Goal: Task Accomplishment & Management: Use online tool/utility

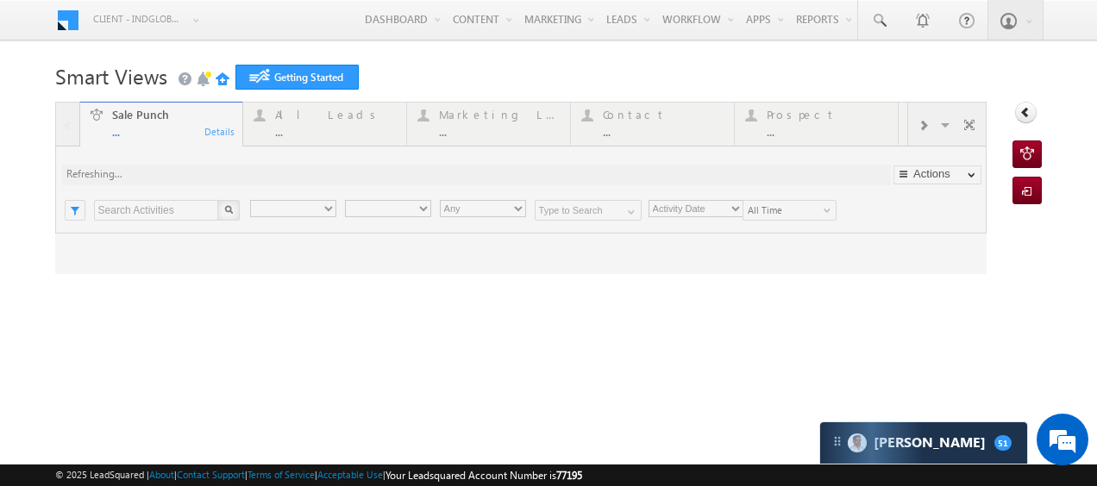
type input "Any Owner"
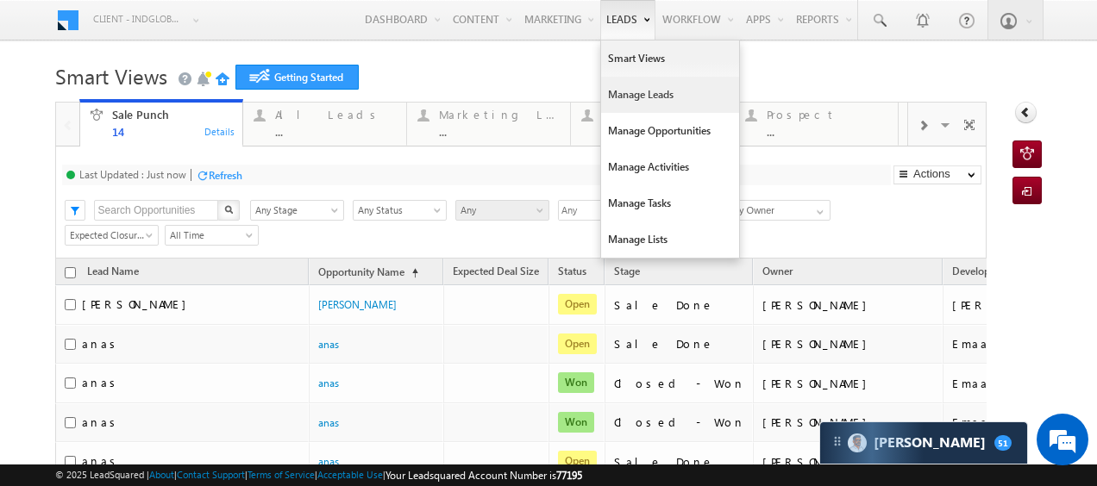
click at [629, 95] on link "Manage Leads" at bounding box center [670, 95] width 138 height 36
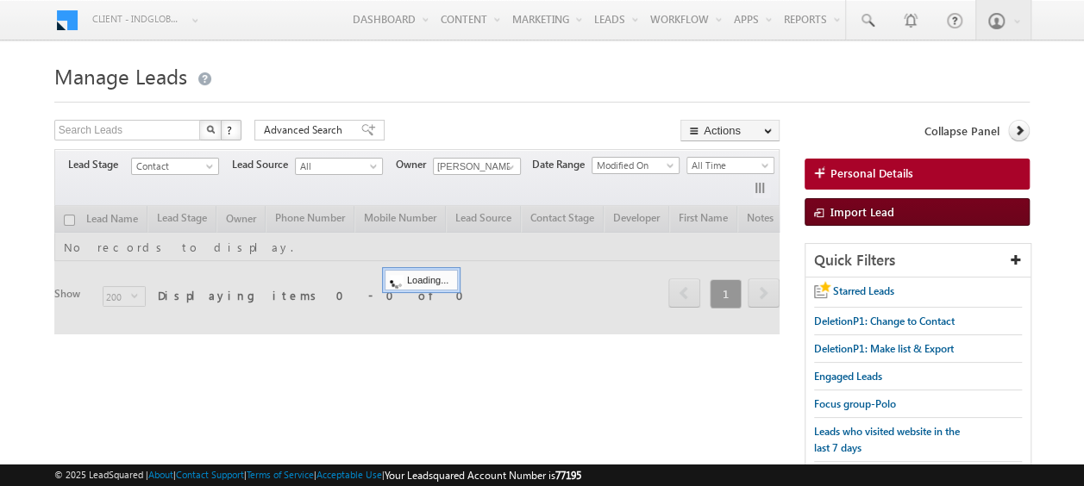
click at [858, 212] on span "Import Lead" at bounding box center [862, 211] width 64 height 15
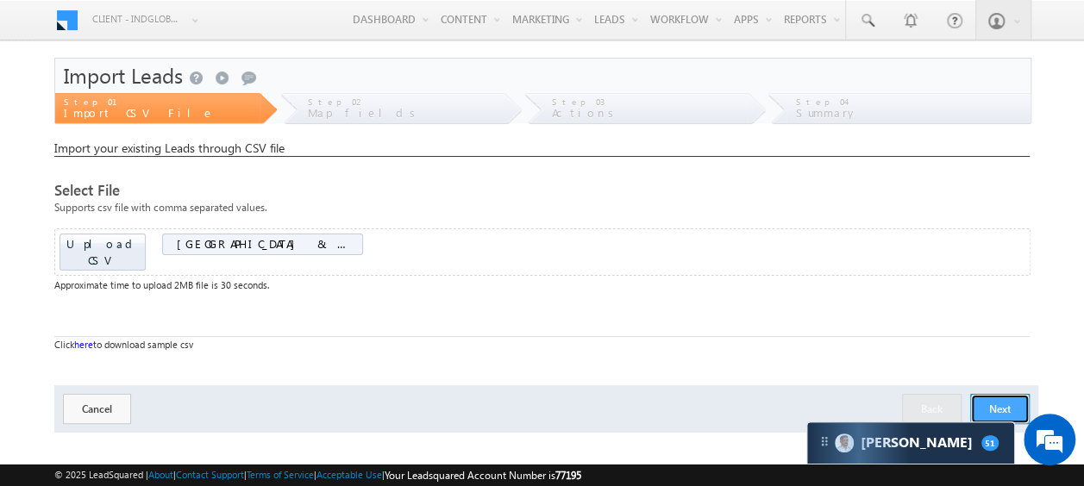
click at [995, 394] on button "Next" at bounding box center [999, 409] width 59 height 30
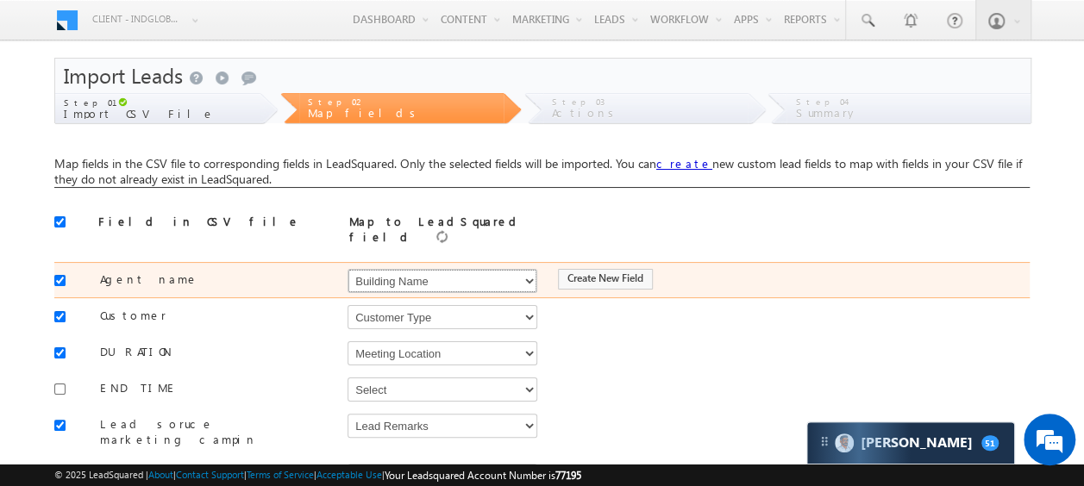
click at [404, 274] on select "Select Select Address 1 Address 2 Budget Building Name Buyer Persona Called Cam…" at bounding box center [442, 281] width 190 height 24
select select "Mobile"
click at [347, 269] on select "Select Select Address 1 Address 2 Budget Building Name Buyer Persona Called Cam…" at bounding box center [442, 281] width 190 height 24
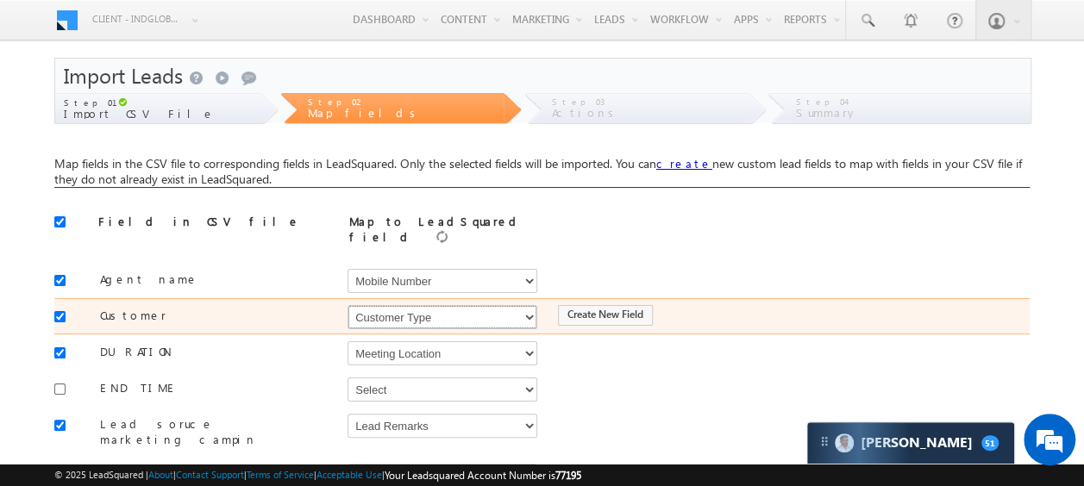
click at [424, 309] on select "Select Select Address 1 Address 2 Budget Building Name Buyer Persona Called Cam…" at bounding box center [442, 317] width 190 height 24
select select "Phone"
click at [347, 305] on select "Select Select Address 1 Address 2 Budget Building Name Buyer Persona Called Cam…" at bounding box center [442, 317] width 190 height 24
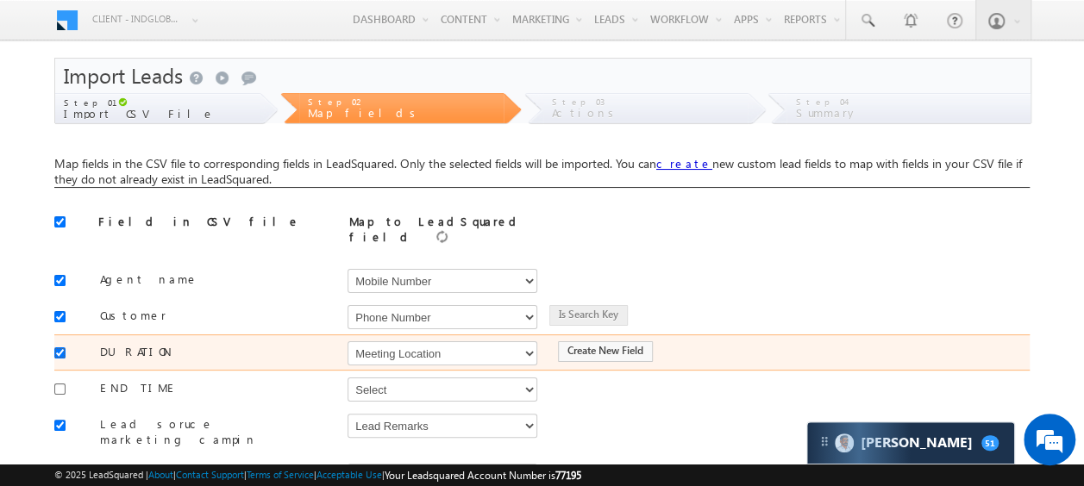
drag, startPoint x: 56, startPoint y: 340, endPoint x: 59, endPoint y: 369, distance: 29.4
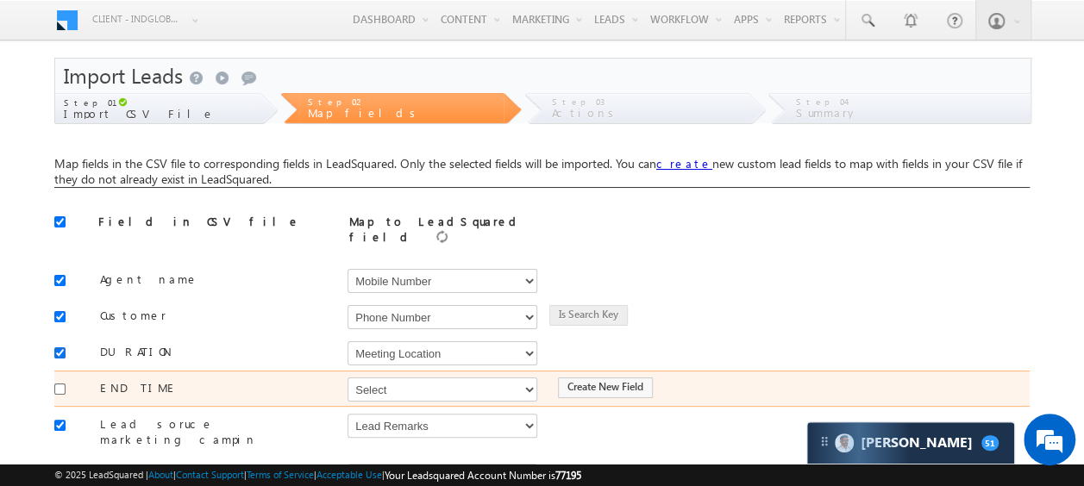
click at [57, 347] on input "checkbox" at bounding box center [59, 352] width 11 height 11
checkbox input "false"
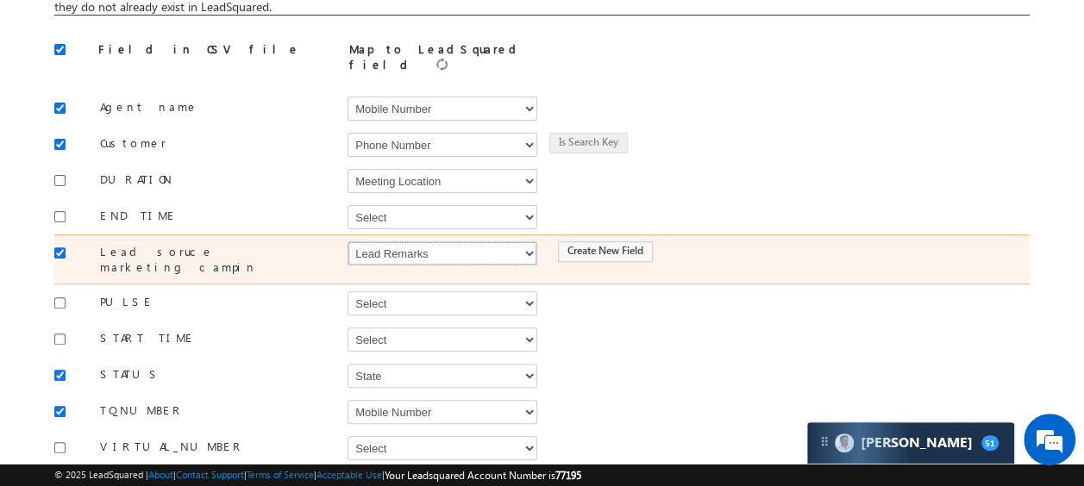
click at [401, 249] on select "Select Select Address 1 Address 2 Budget Building Name Buyer Persona Called Cam…" at bounding box center [442, 253] width 190 height 24
select select "Source"
click at [347, 241] on select "Select Select Address 1 Address 2 Budget Building Name Buyer Persona Called Cam…" at bounding box center [442, 253] width 190 height 24
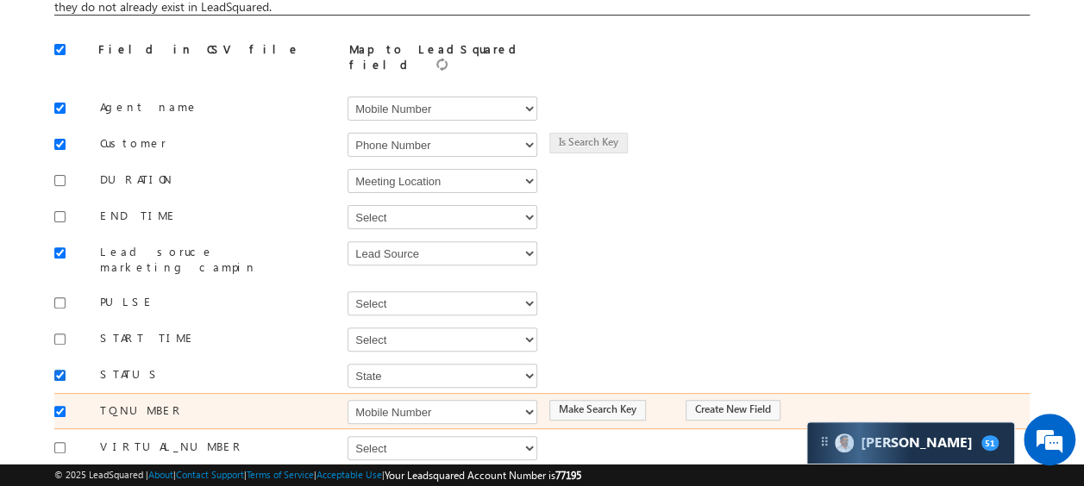
drag, startPoint x: 61, startPoint y: 350, endPoint x: 57, endPoint y: 372, distance: 22.8
click at [59, 370] on input "checkbox" at bounding box center [59, 375] width 11 height 11
checkbox input "false"
click at [58, 406] on input "checkbox" at bounding box center [59, 411] width 11 height 11
checkbox input "false"
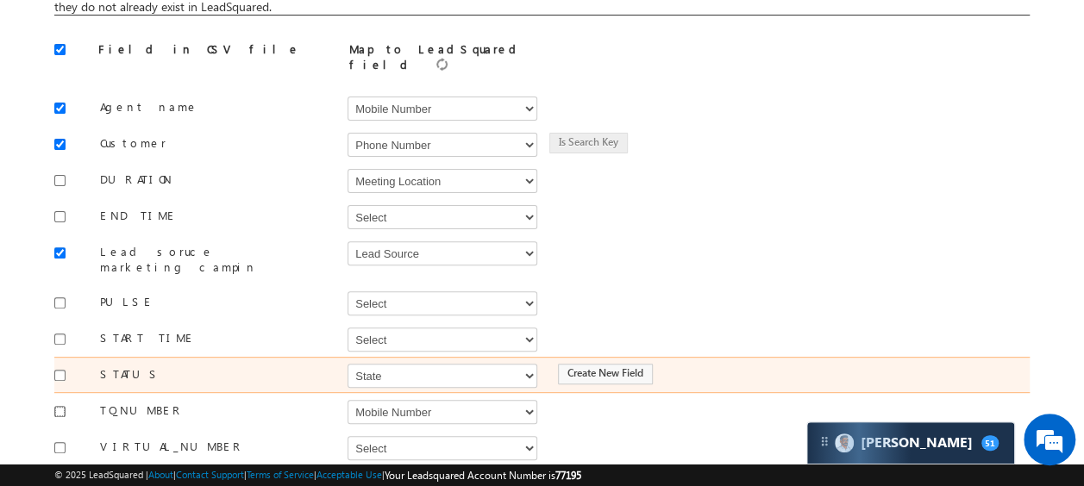
scroll to position [257, 0]
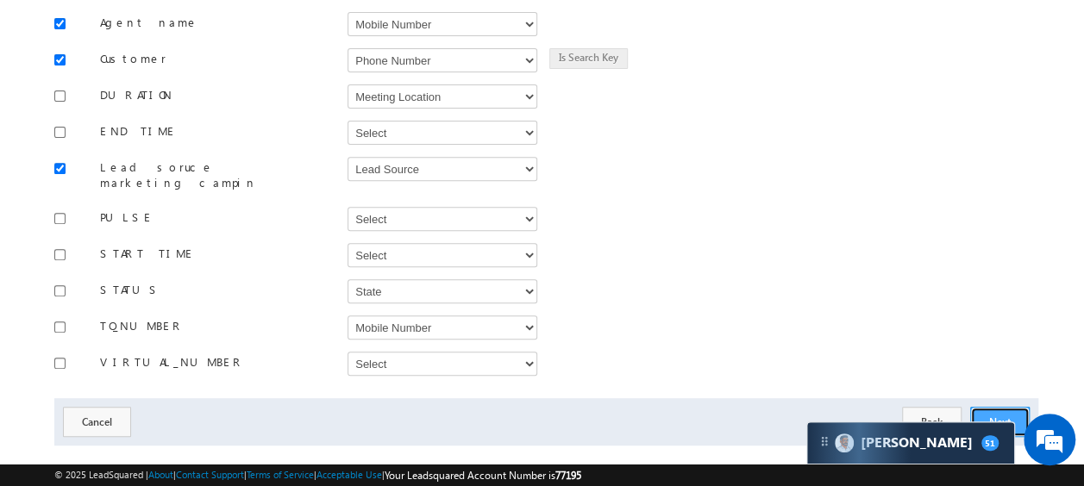
click at [997, 407] on button "Next" at bounding box center [999, 422] width 59 height 30
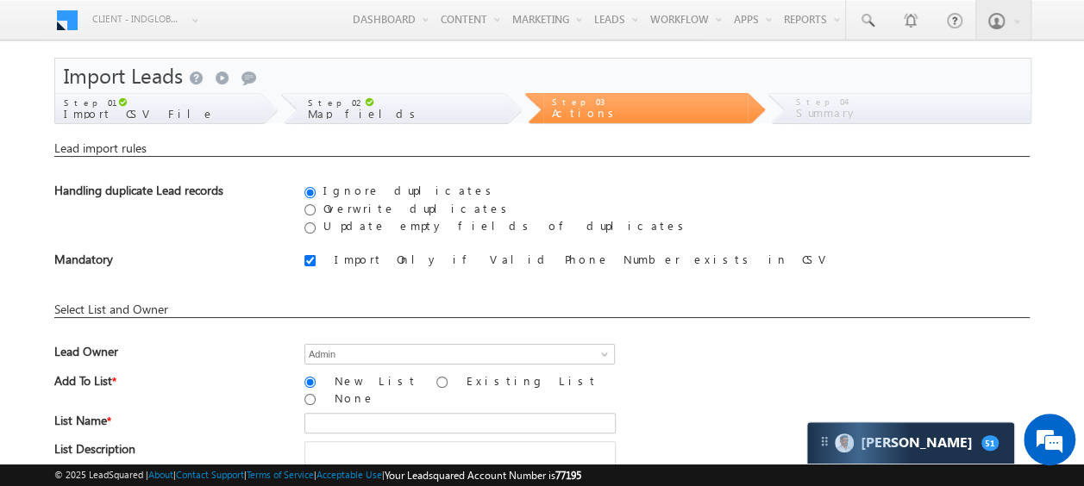
scroll to position [172, 0]
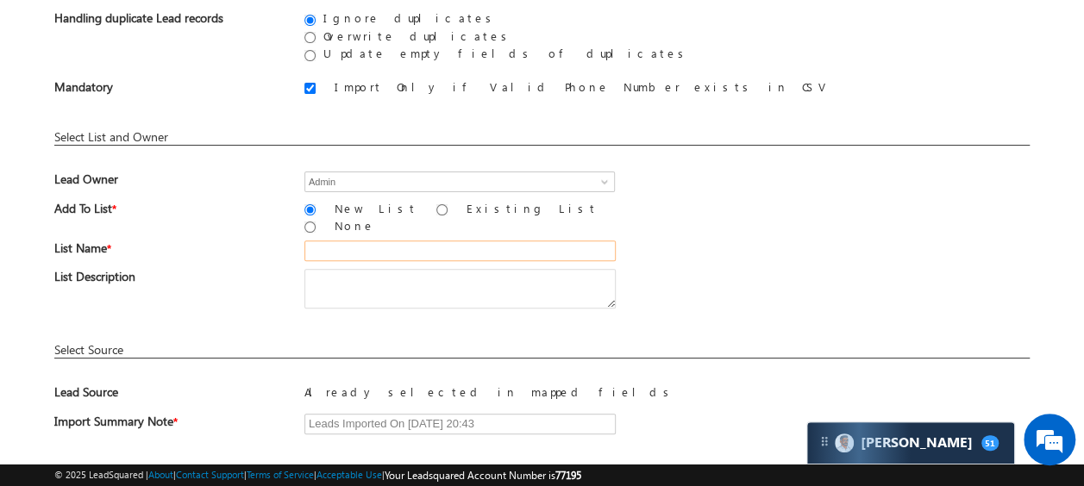
click at [339, 241] on input "text" at bounding box center [459, 251] width 311 height 21
paste input "Mumbai & Chandigarh Marketing"
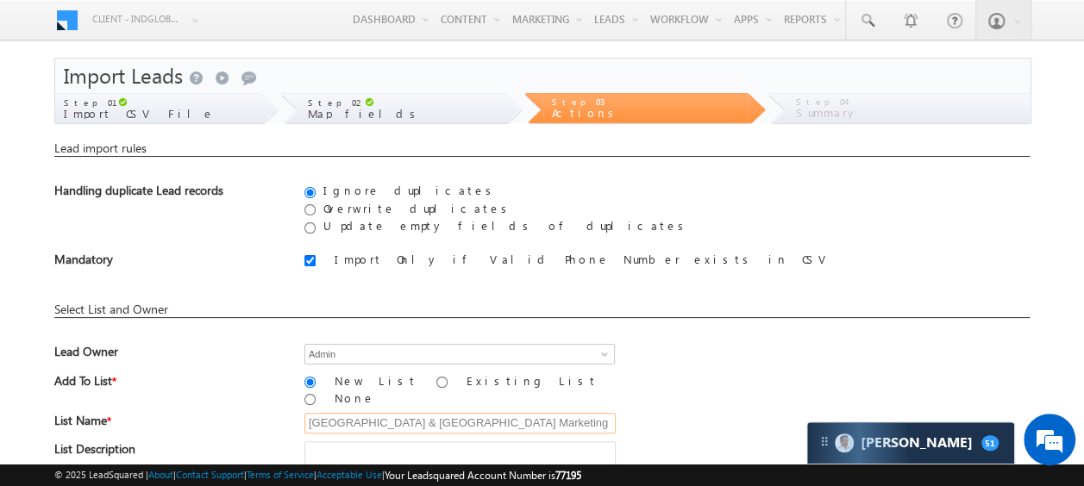
scroll to position [253, 0]
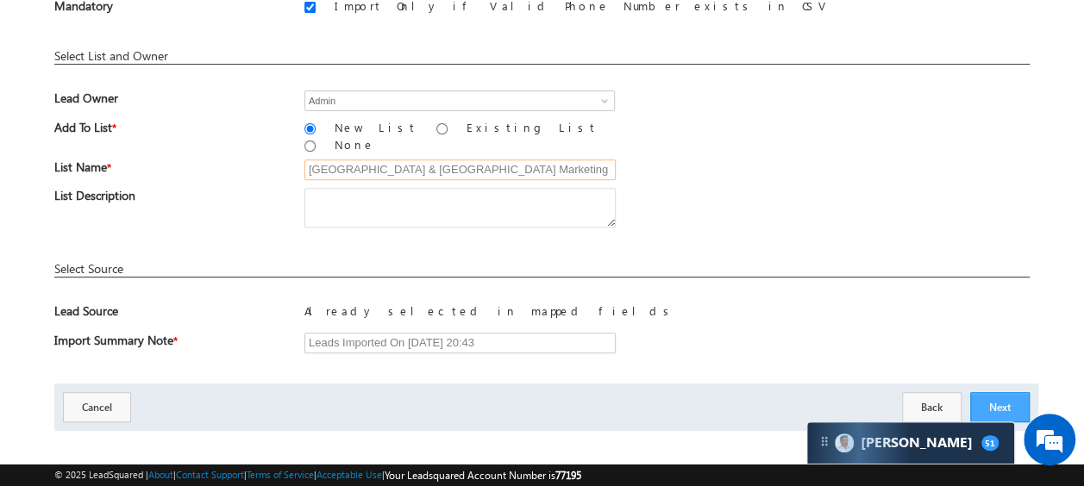
type input "Mumbai & Chandigarh Marketing"
click at [1015, 392] on button "Next" at bounding box center [999, 407] width 59 height 30
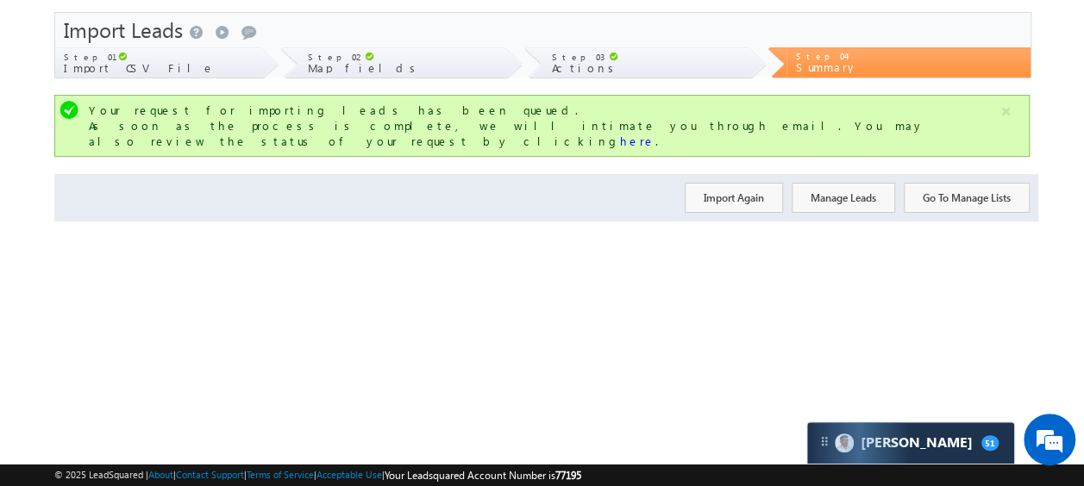
scroll to position [0, 0]
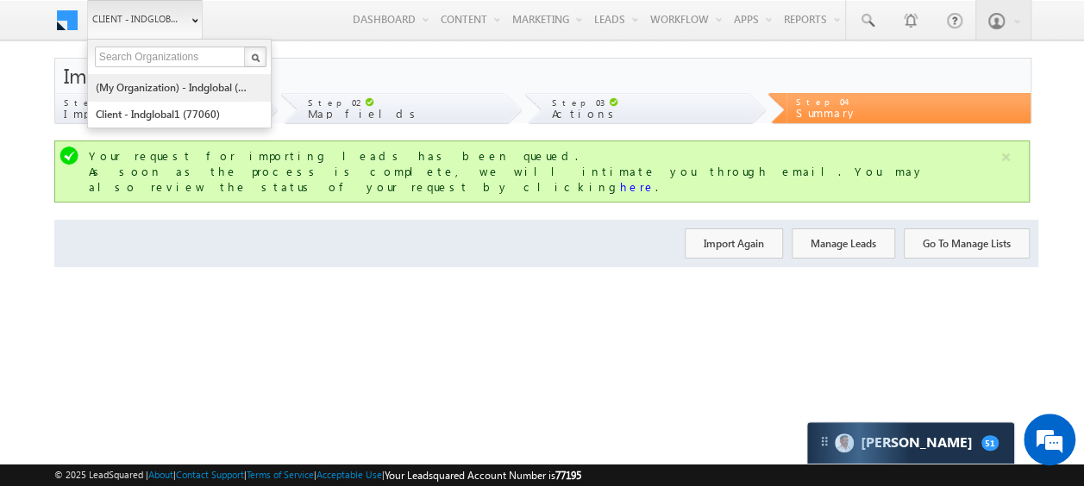
click at [154, 78] on link "(My Organization) - indglobal (48060)" at bounding box center [174, 87] width 158 height 27
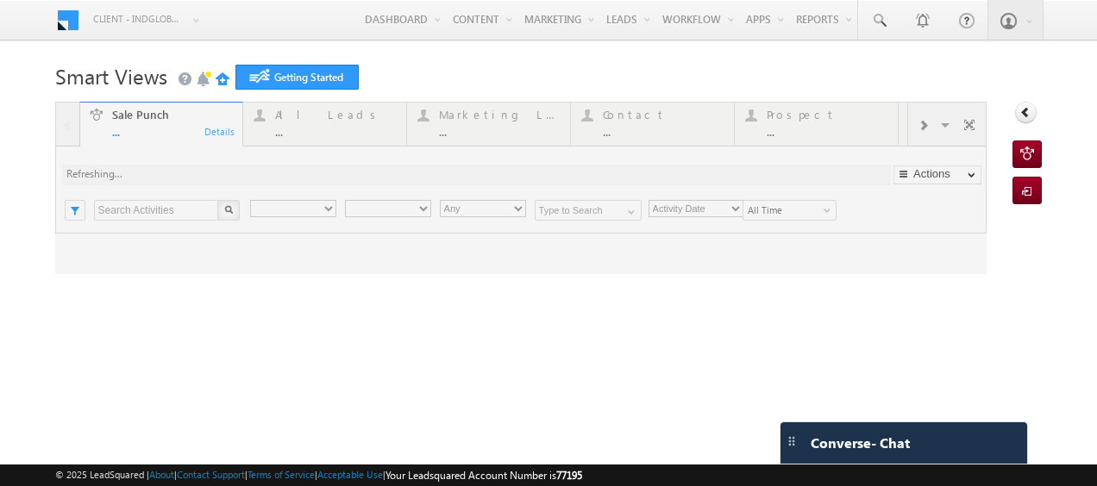
type input "Any Owner"
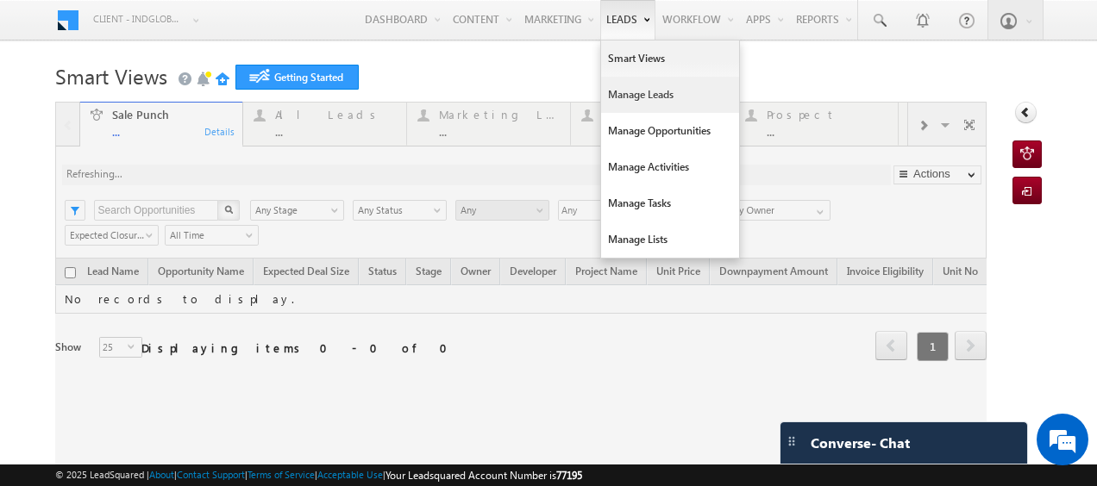
click at [625, 92] on link "Manage Leads" at bounding box center [670, 95] width 138 height 36
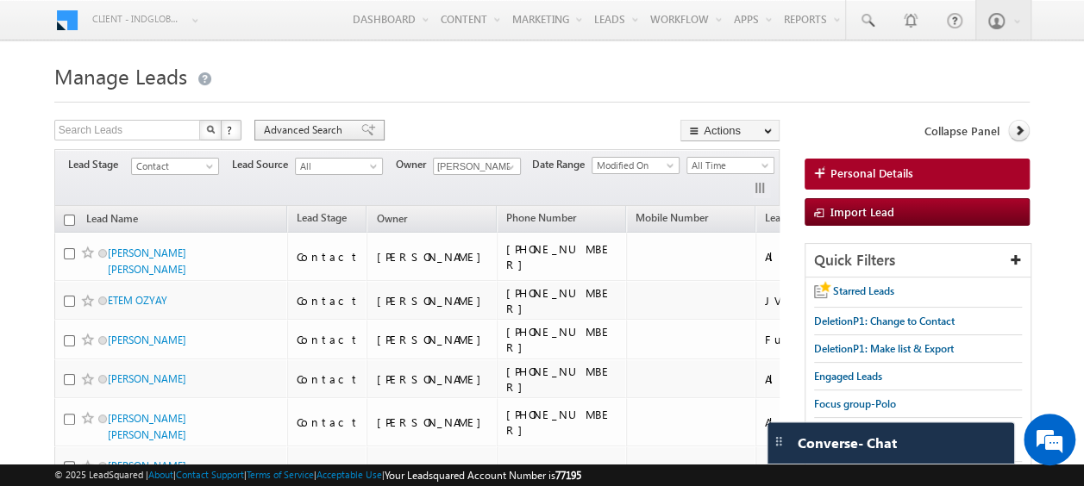
click at [315, 132] on span "Advanced Search" at bounding box center [306, 130] width 84 height 16
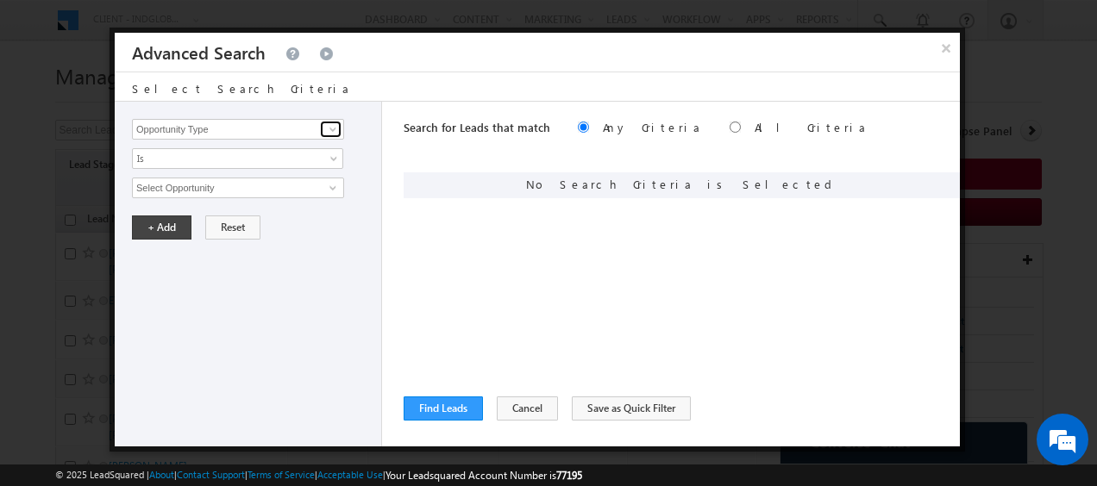
click at [338, 133] on span at bounding box center [333, 129] width 14 height 14
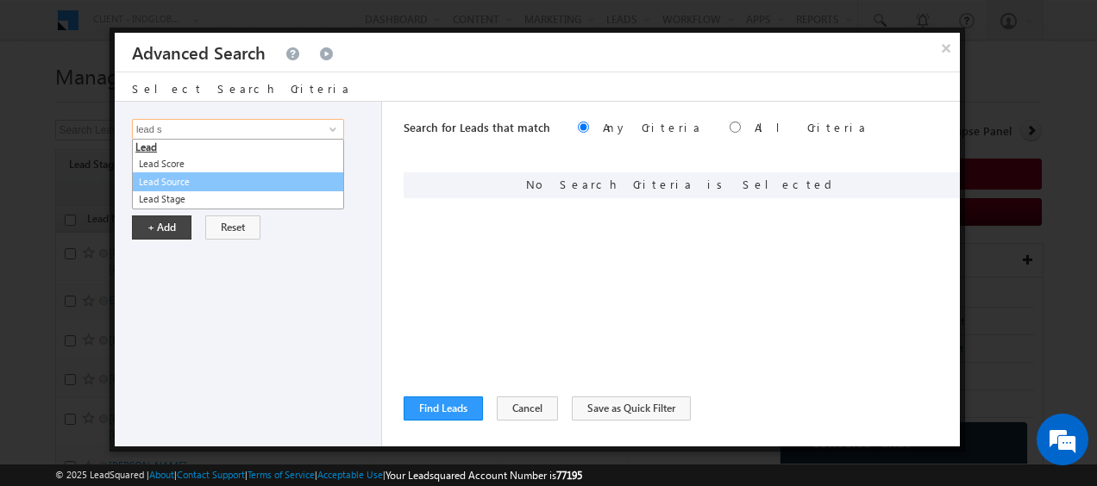
click at [214, 178] on link "Lead Source" at bounding box center [238, 182] width 212 height 20
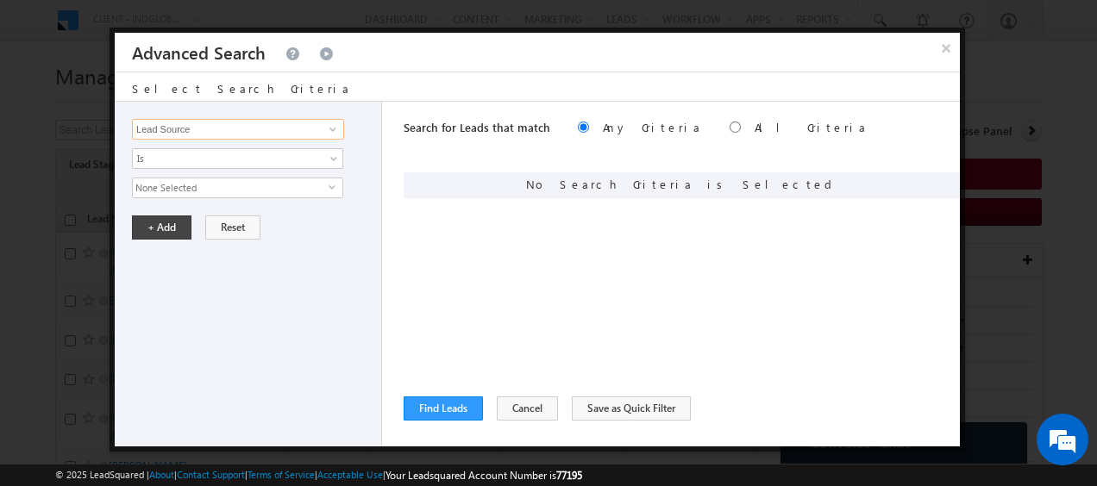
type input "Lead Source"
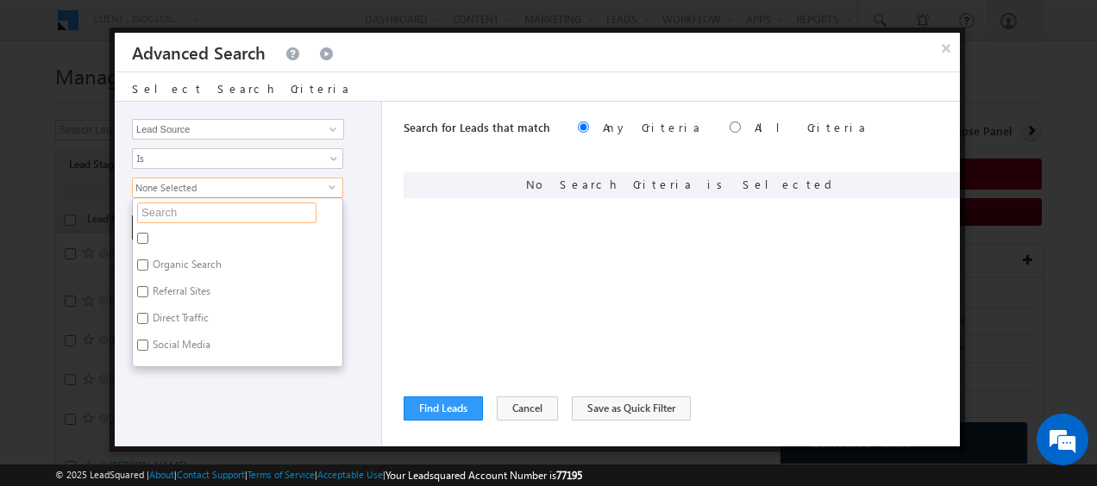
click at [188, 210] on input "text" at bounding box center [226, 213] width 179 height 21
type input "cha"
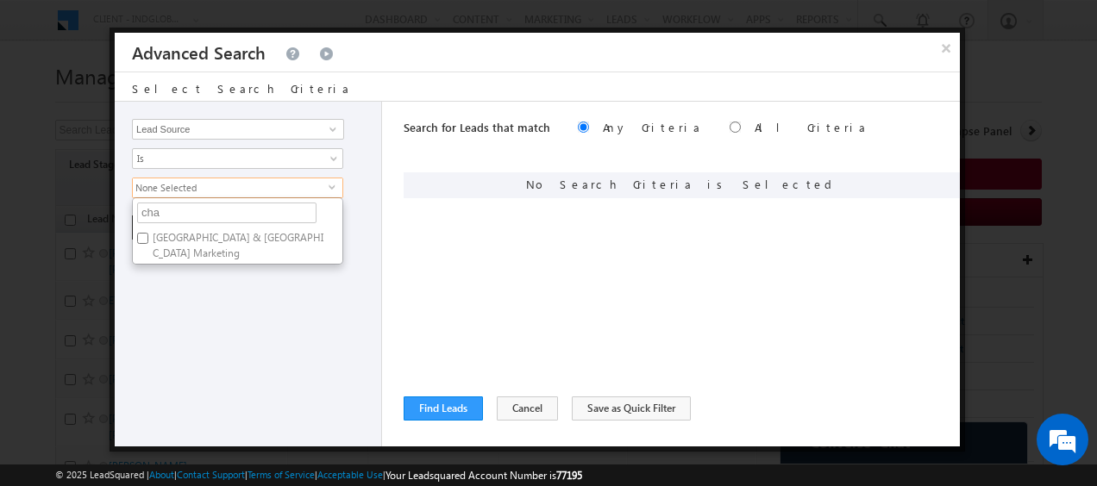
click at [147, 234] on input "Mumbai & Chandigarh Marketing" at bounding box center [142, 238] width 11 height 11
checkbox input "true"
drag, startPoint x: 265, startPoint y: 278, endPoint x: 210, endPoint y: 253, distance: 59.4
click at [265, 278] on div "Opportunity Type Lead Activity Task Sales Group Prospect Id Address 1 Address 2…" at bounding box center [248, 274] width 267 height 345
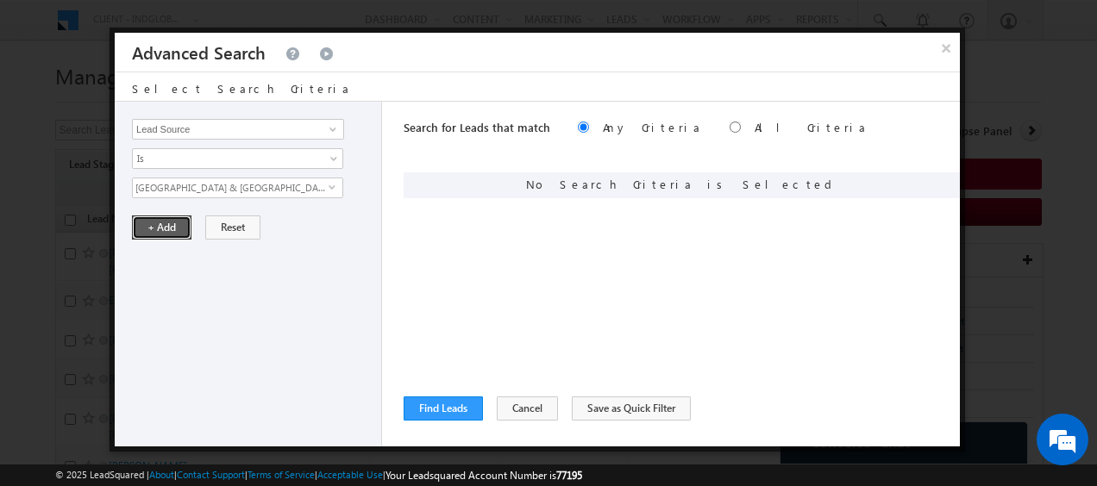
click at [169, 226] on button "+ Add" at bounding box center [161, 228] width 59 height 24
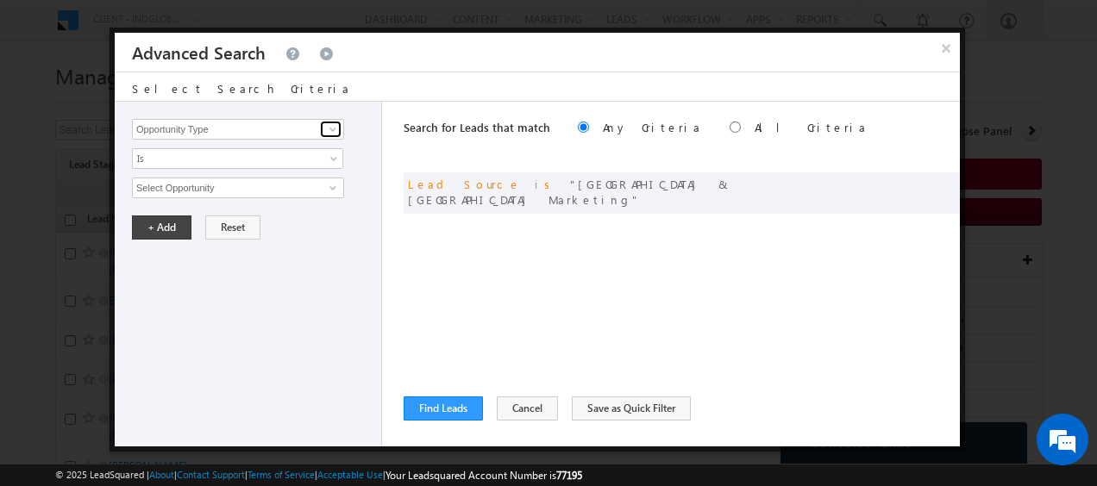
click at [332, 131] on span at bounding box center [333, 129] width 14 height 14
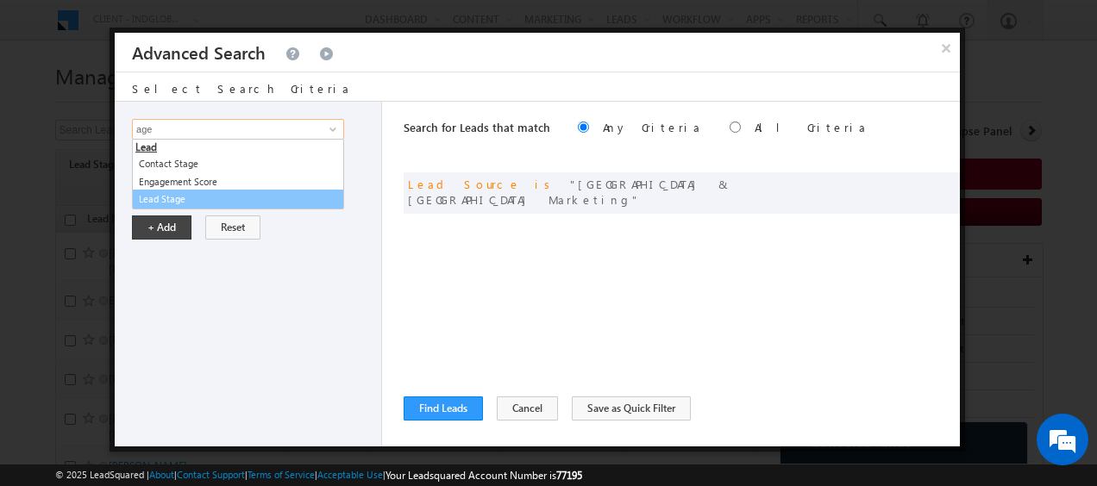
type input "age"
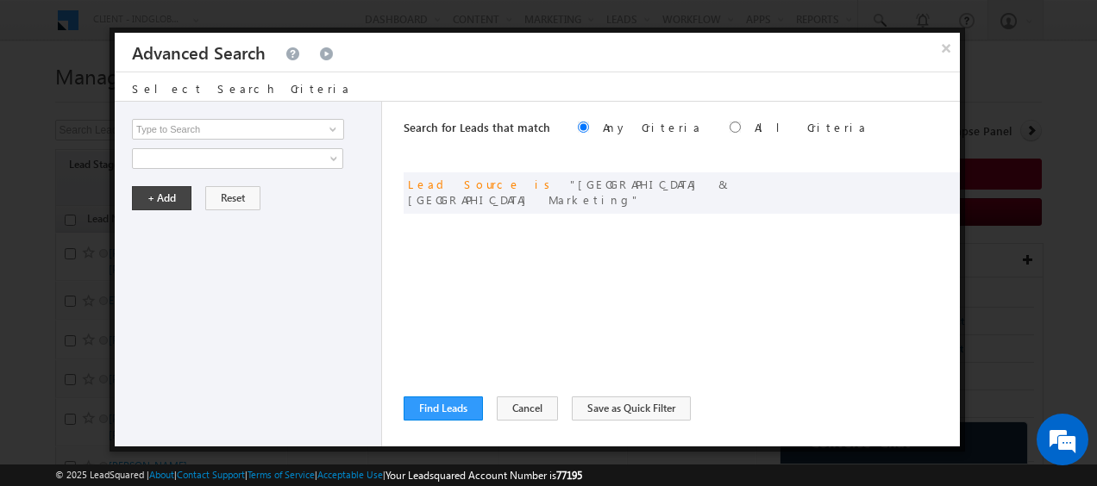
click at [276, 278] on div "Opportunity Type Lead Activity Task Sales Group Prospect Id Address 1 Address 2…" at bounding box center [248, 274] width 267 height 345
click at [332, 129] on span at bounding box center [333, 129] width 14 height 14
click at [465, 307] on div "Search for Leads that match Any Criteria All Criteria Note that the current tri…" at bounding box center [682, 274] width 556 height 345
click at [729, 128] on input "radio" at bounding box center [734, 127] width 11 height 11
radio input "true"
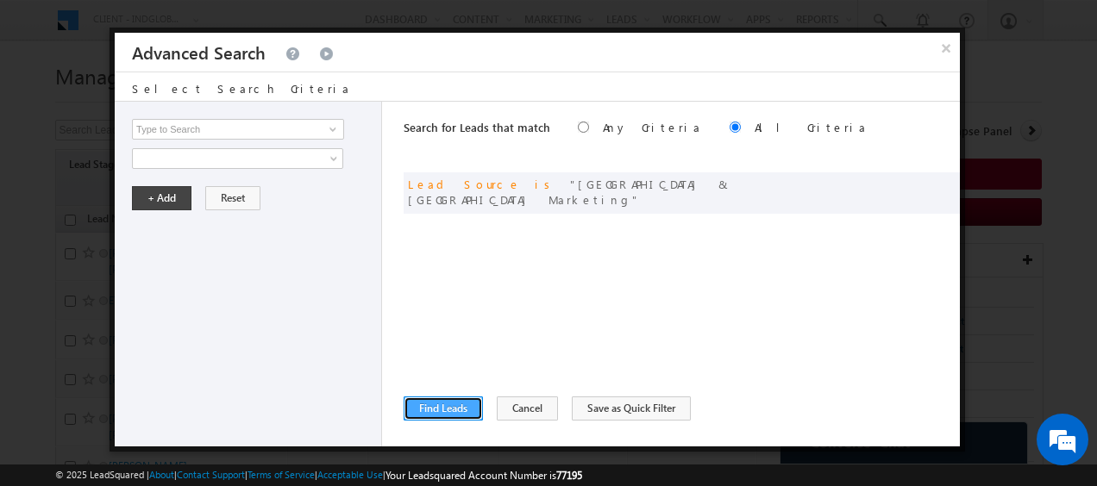
click at [438, 403] on button "Find Leads" at bounding box center [443, 409] width 79 height 24
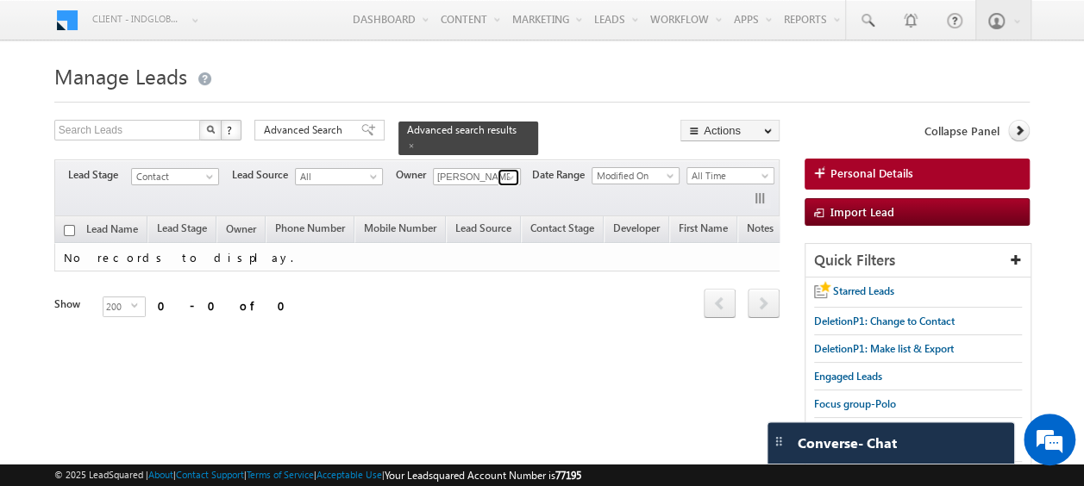
click at [507, 171] on span at bounding box center [511, 178] width 14 height 14
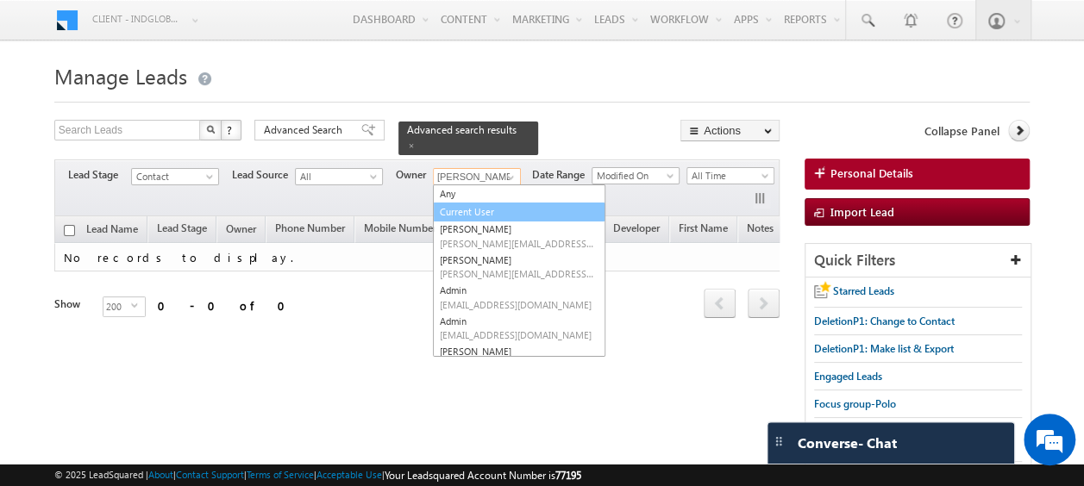
click at [481, 203] on link "Current User" at bounding box center [519, 213] width 172 height 20
type input "Current User"
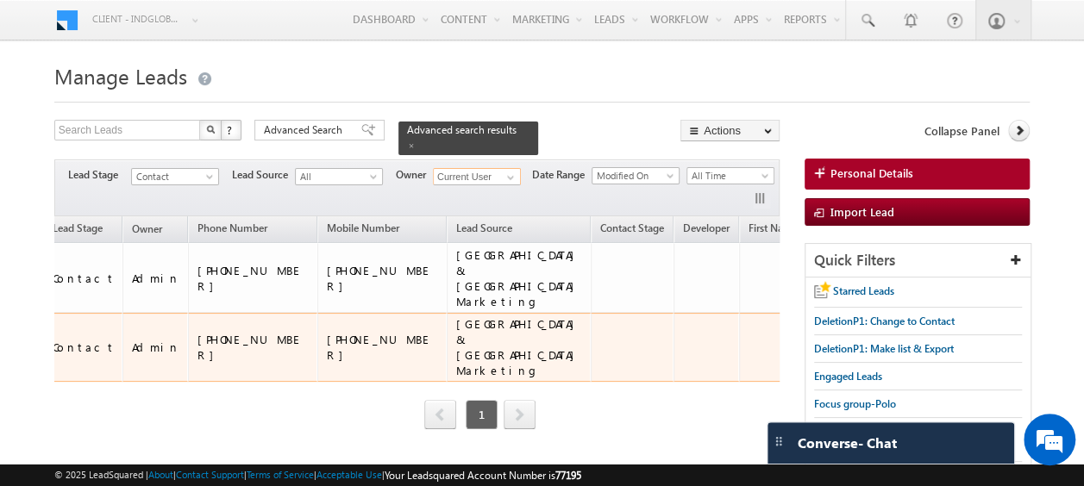
scroll to position [0, 245]
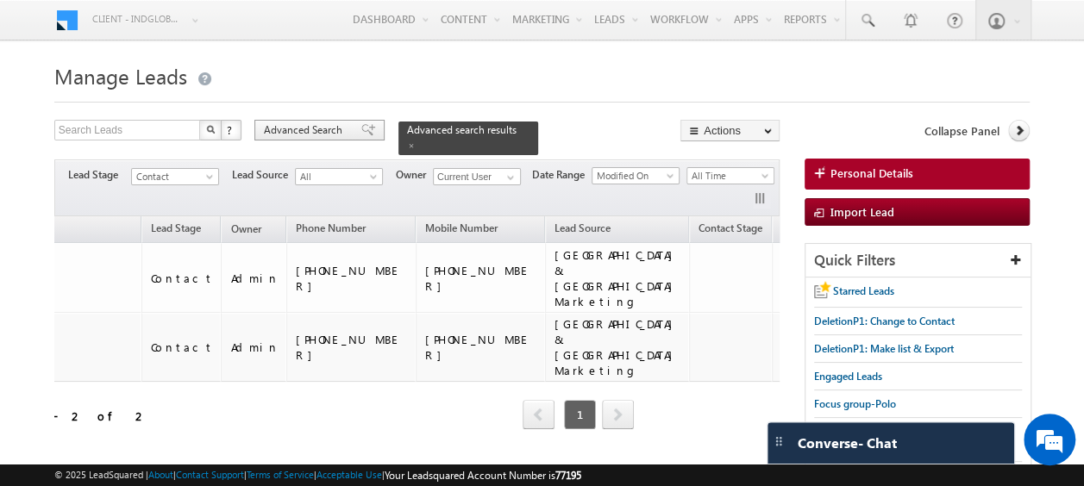
click at [317, 135] on span "Advanced Search" at bounding box center [306, 130] width 84 height 16
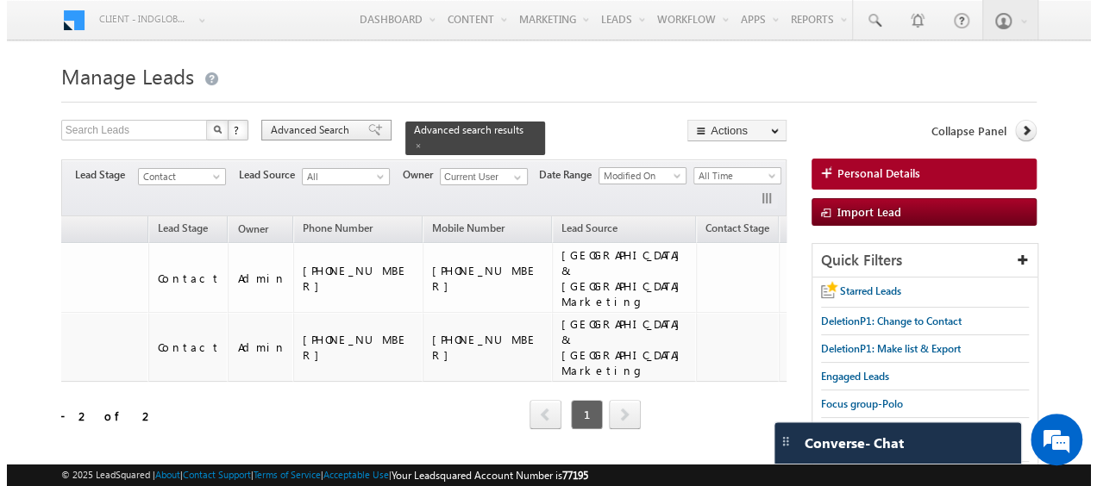
scroll to position [0, 145]
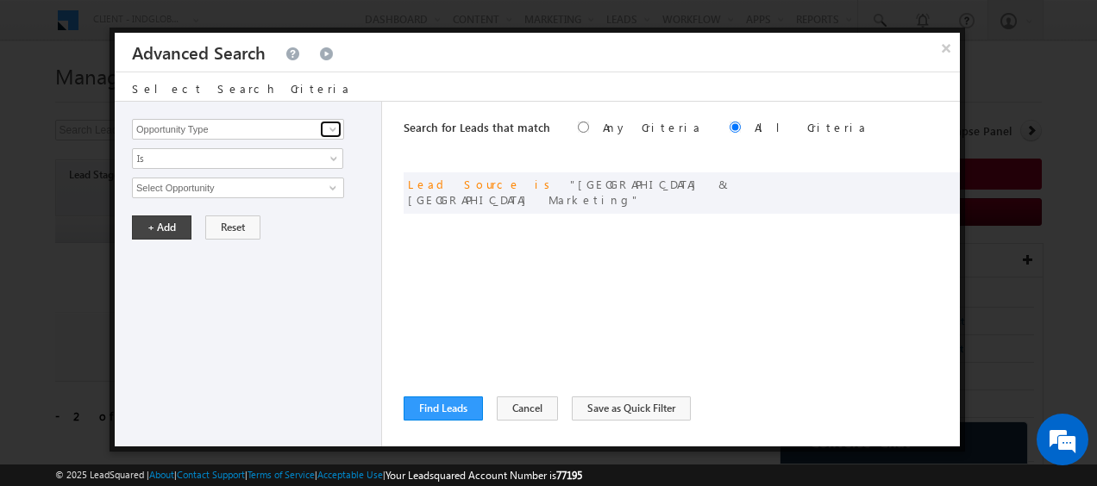
click at [333, 133] on span at bounding box center [333, 129] width 14 height 14
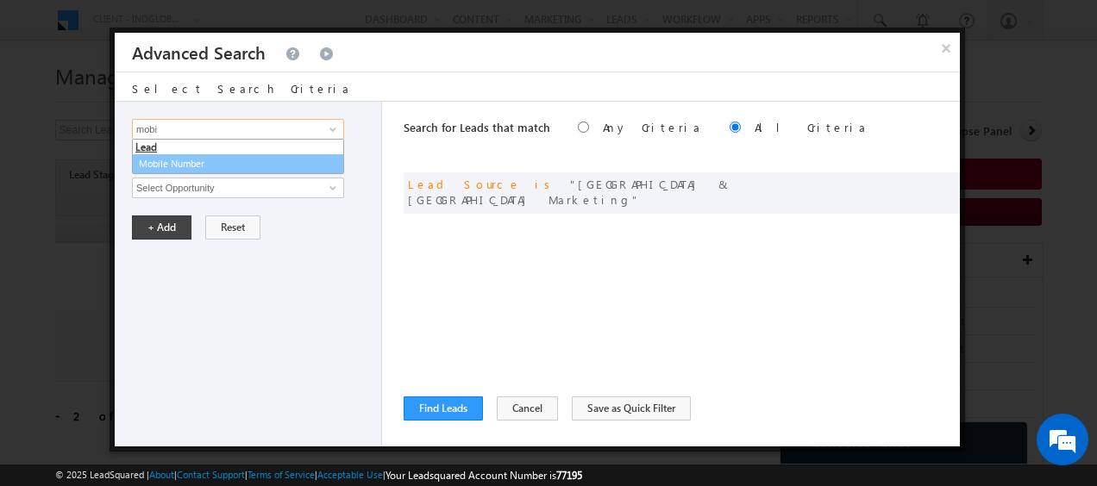
click at [188, 154] on link "Mobile Number" at bounding box center [238, 164] width 212 height 20
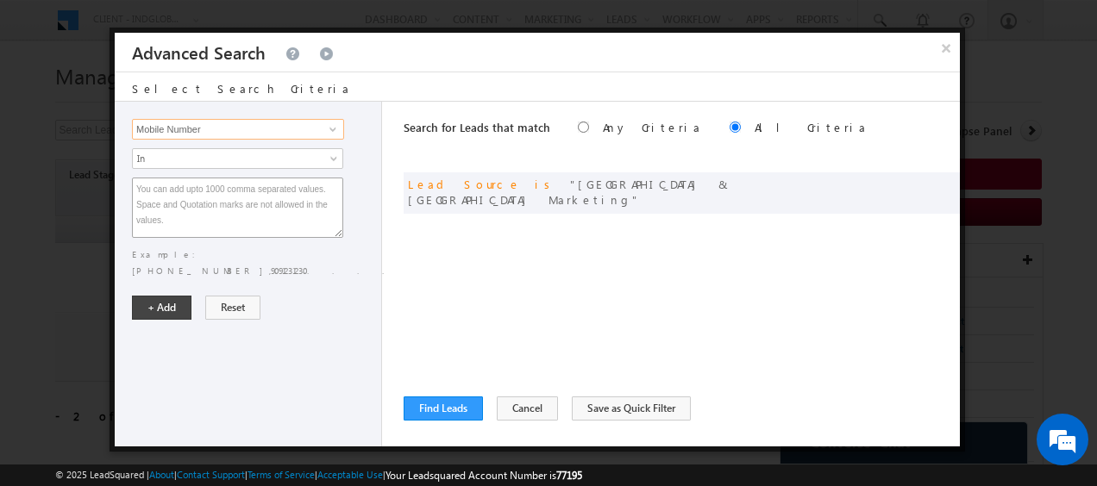
type input "Mobile Number"
click at [207, 186] on textarea at bounding box center [237, 208] width 211 height 60
